Goal: Use online tool/utility: Utilize a website feature to perform a specific function

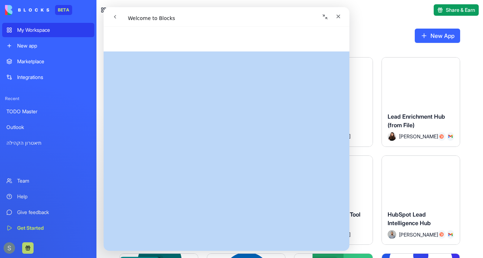
scroll to position [384, 0]
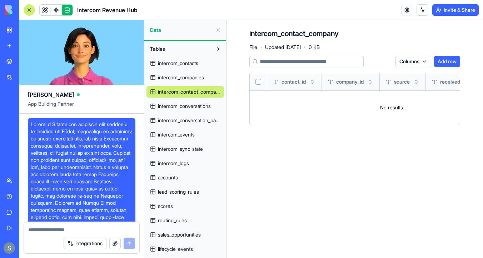
scroll to position [6976, 0]
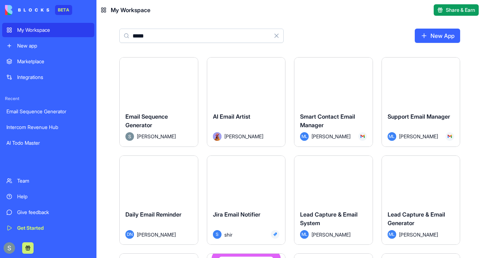
type input "*****"
click at [250, 84] on button "Launch" at bounding box center [246, 82] width 54 height 14
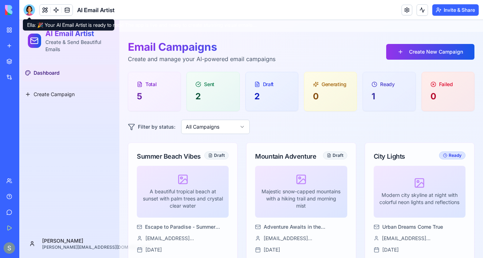
click at [29, 13] on div at bounding box center [29, 9] width 11 height 11
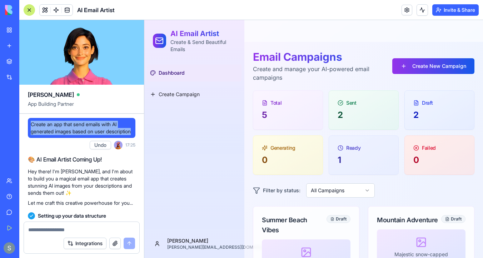
drag, startPoint x: 63, startPoint y: 142, endPoint x: 30, endPoint y: 124, distance: 38.0
click at [30, 124] on div "Create an app that send emails with AI generated images based on user descripti…" at bounding box center [82, 128] width 108 height 20
copy span "Create an app that send emails with AI generated images based on user descripti…"
